Goal: Transaction & Acquisition: Purchase product/service

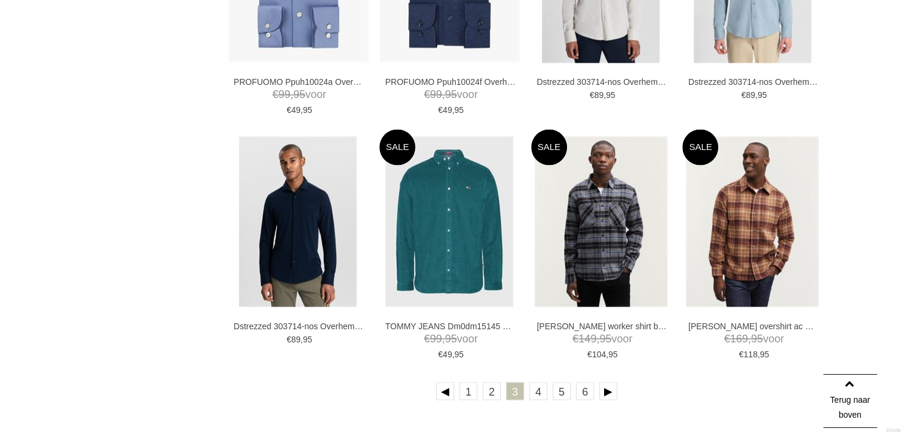
scroll to position [2028, 0]
click at [603, 393] on link at bounding box center [608, 391] width 18 height 18
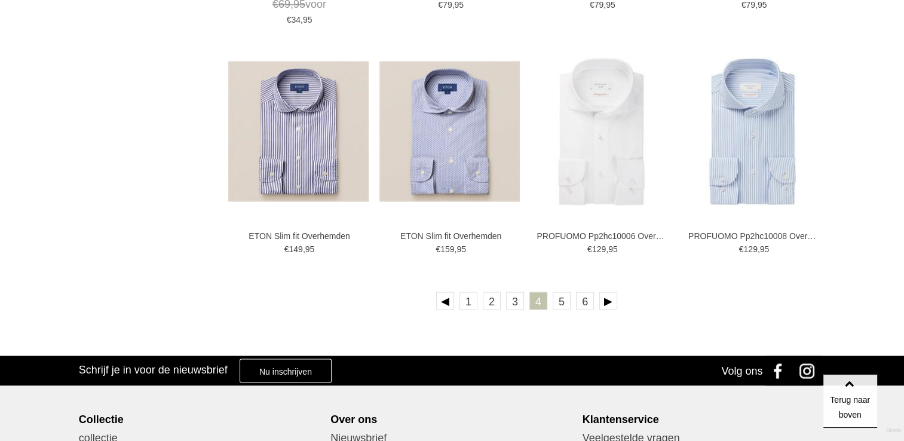
scroll to position [2120, 0]
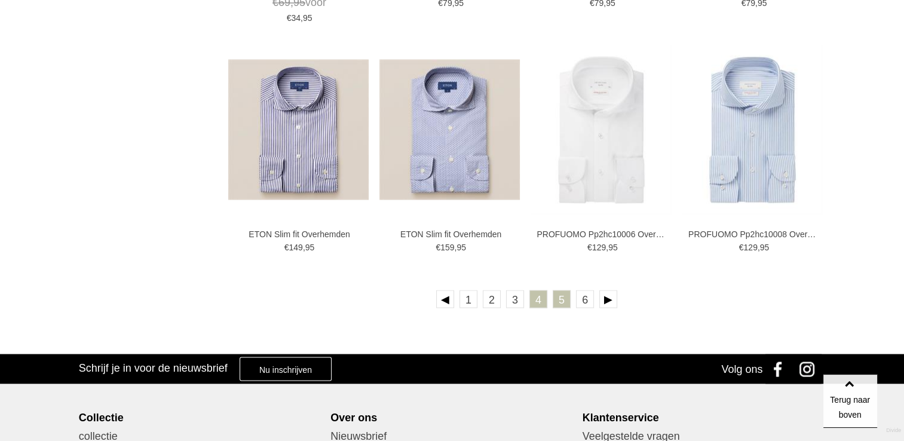
click at [561, 297] on link "5" at bounding box center [561, 299] width 18 height 18
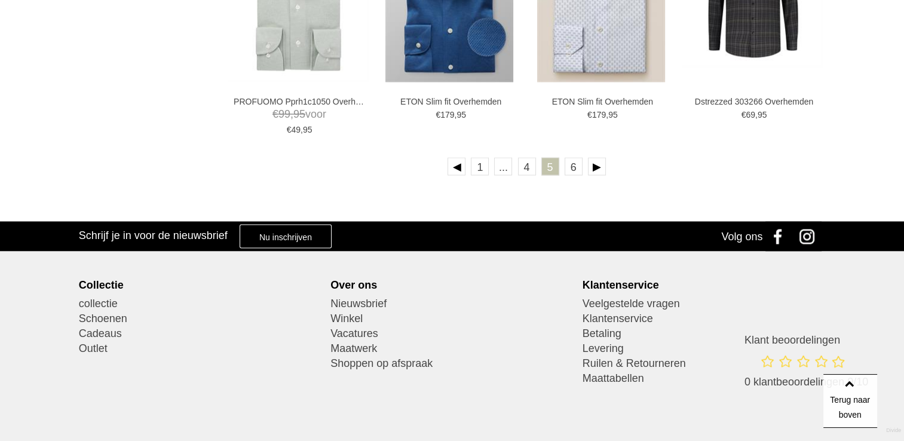
scroll to position [2253, 0]
click at [577, 166] on link "6" at bounding box center [573, 166] width 18 height 18
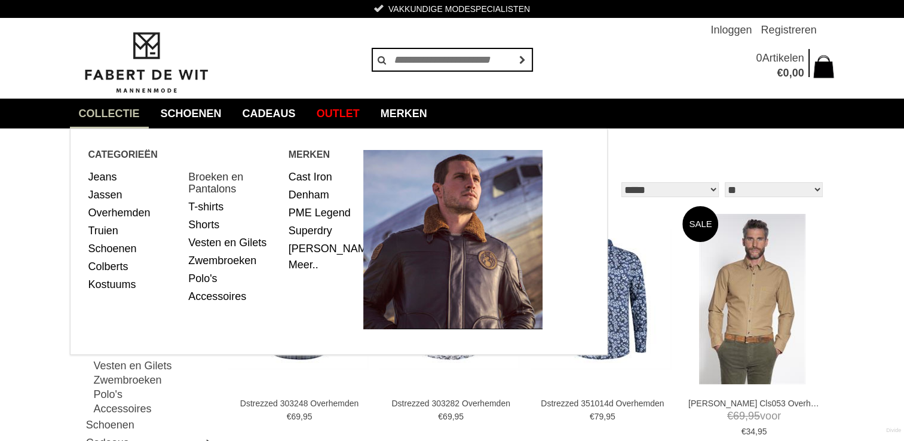
click at [223, 182] on link "Broeken en Pantalons" at bounding box center [233, 183] width 91 height 30
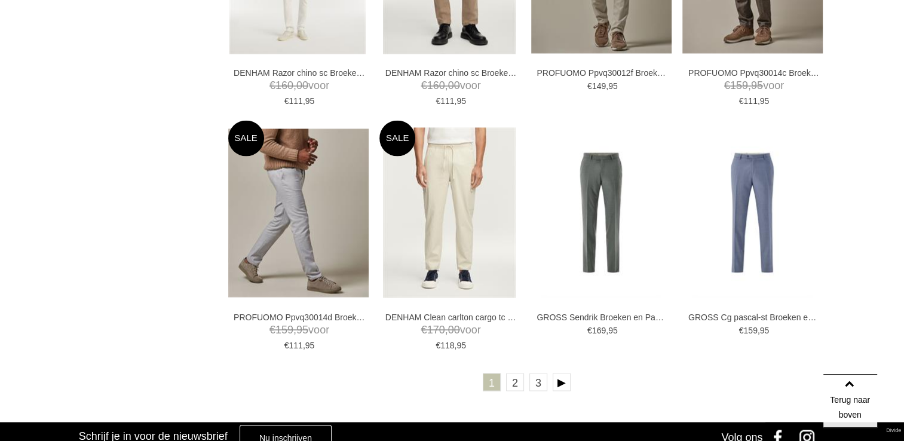
scroll to position [2057, 0]
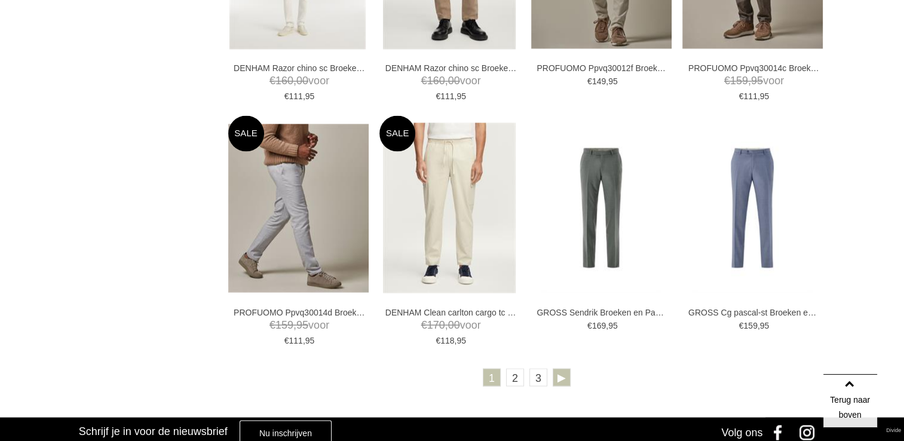
click at [566, 373] on link at bounding box center [561, 377] width 18 height 18
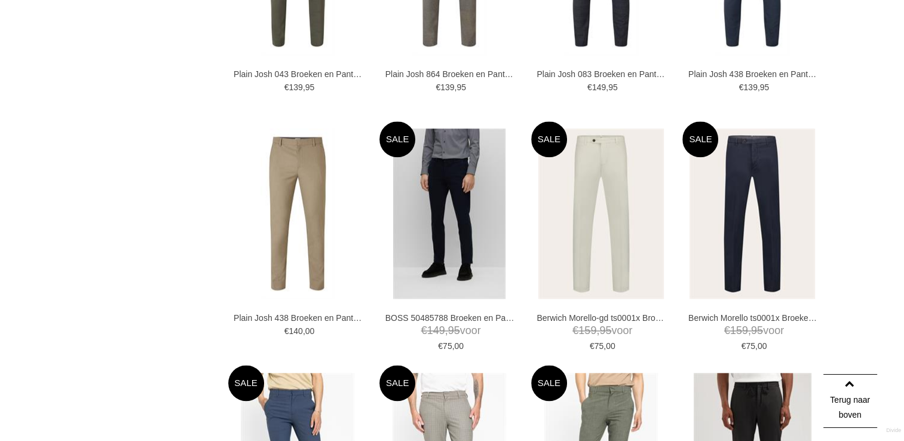
scroll to position [1300, 0]
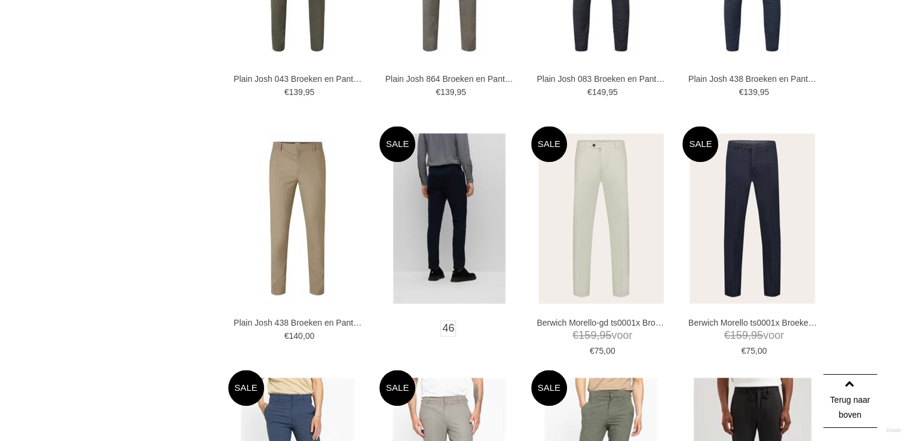
click at [452, 223] on img at bounding box center [449, 218] width 112 height 170
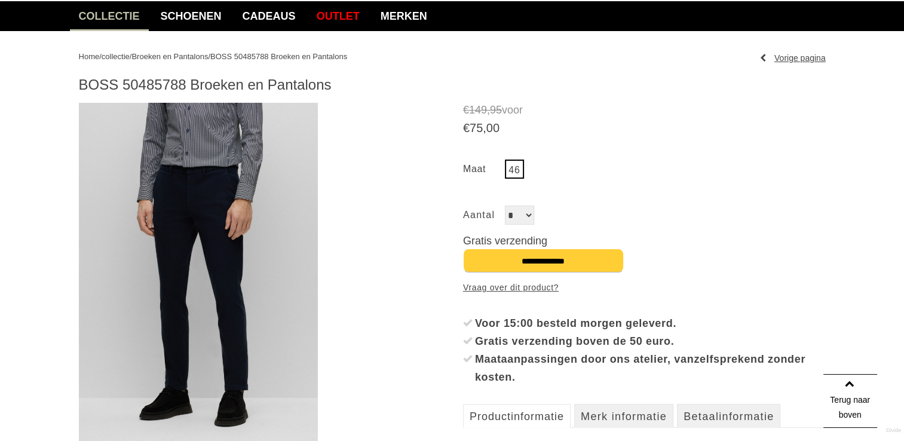
scroll to position [98, 0]
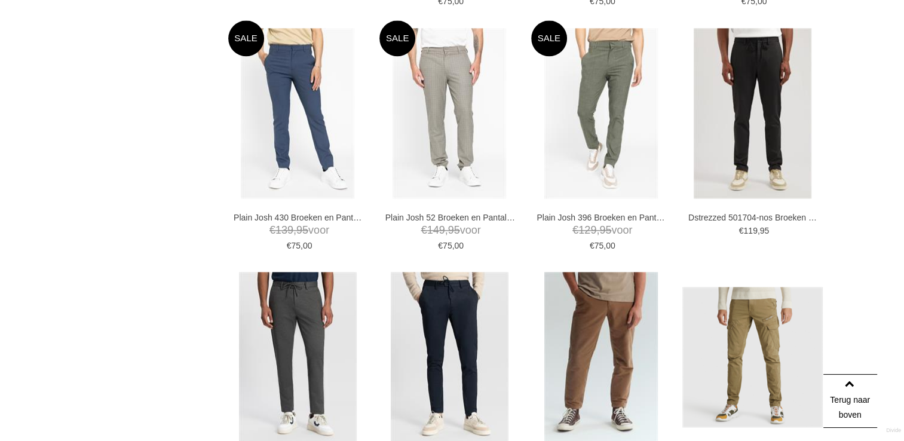
scroll to position [1707, 0]
